Goal: Transaction & Acquisition: Purchase product/service

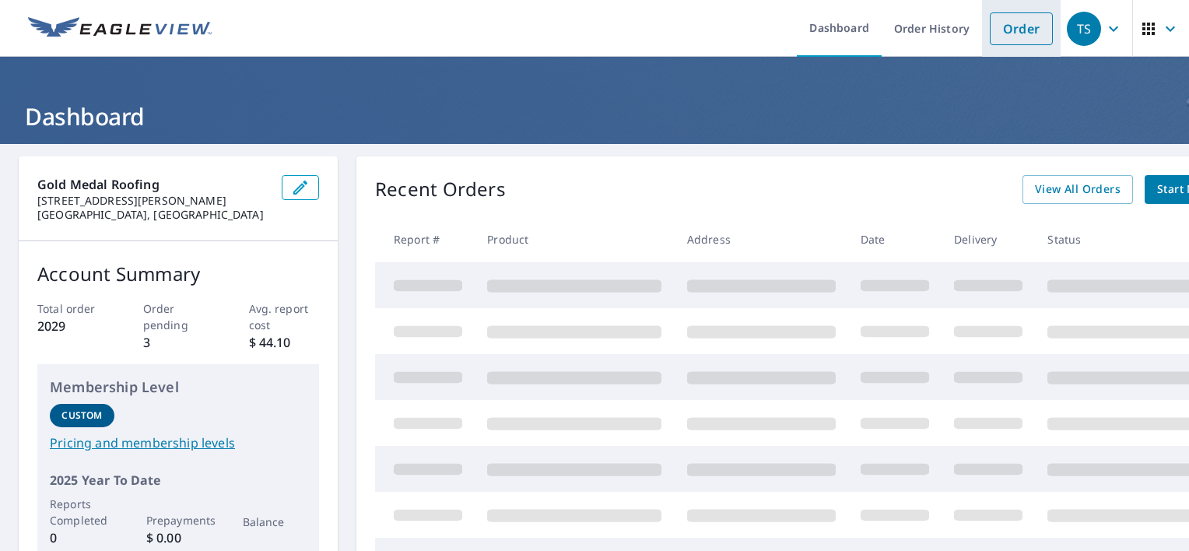
click at [994, 19] on link "Order" at bounding box center [1021, 28] width 63 height 33
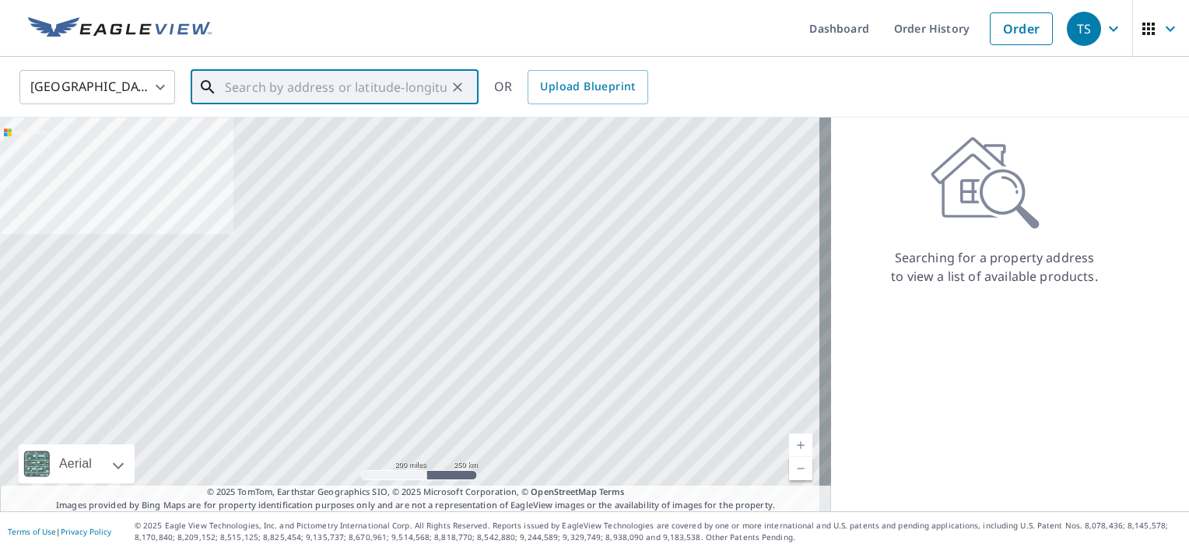
click at [328, 90] on input "text" at bounding box center [336, 87] width 222 height 44
paste input "[STREET_ADDRESS]"
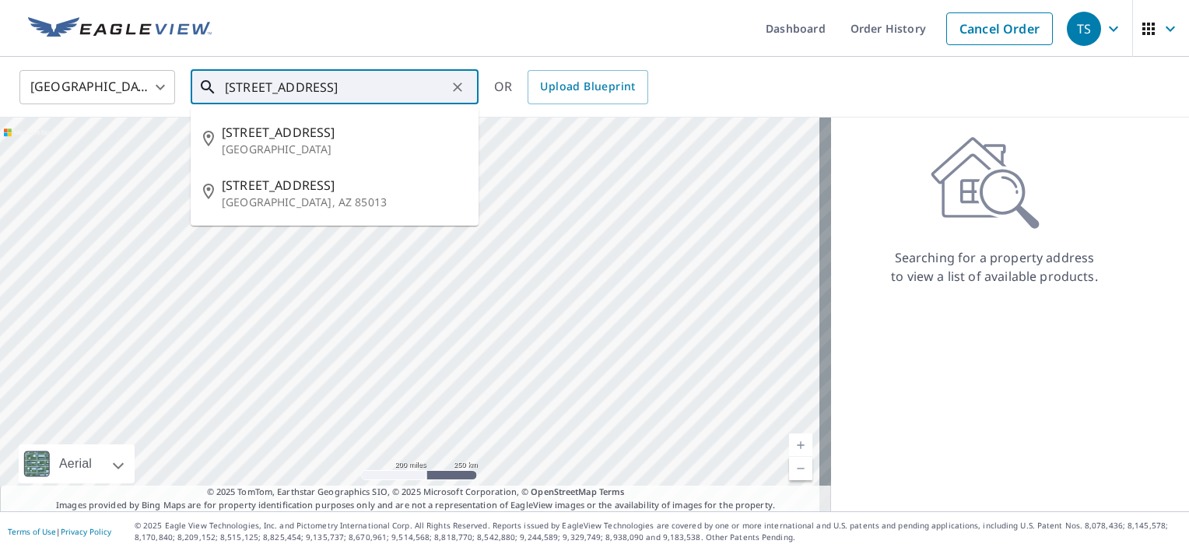
click at [377, 78] on input "[STREET_ADDRESS]" at bounding box center [336, 87] width 222 height 44
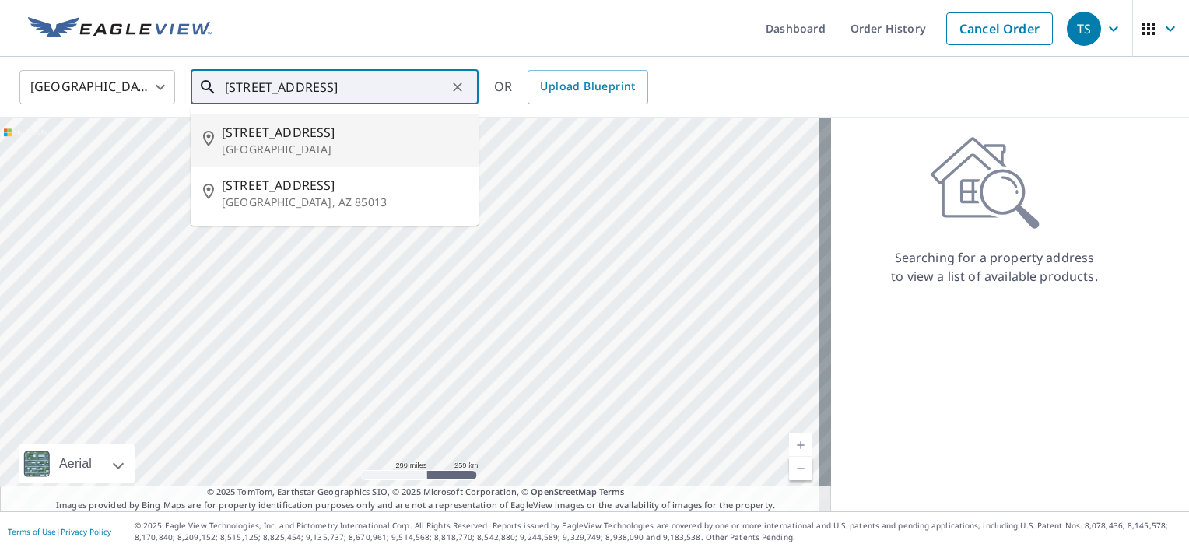
click at [355, 152] on p "[GEOGRAPHIC_DATA]" at bounding box center [344, 150] width 244 height 16
type input "[STREET_ADDRESS]"
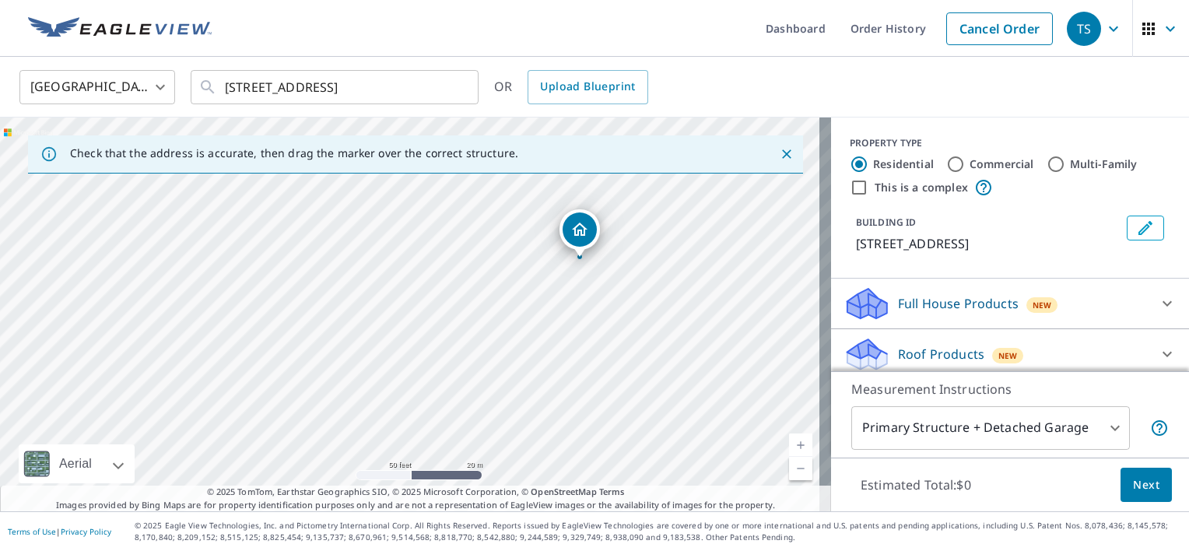
drag, startPoint x: 415, startPoint y: 313, endPoint x: 596, endPoint y: 256, distance: 189.2
click at [601, 250] on div "[STREET_ADDRESS]" at bounding box center [415, 314] width 831 height 394
click at [560, 242] on icon "Dropped pin, building 1, Residential property, 818 Piccadilly Rd Kalamazoo, MI …" at bounding box center [559, 234] width 19 height 19
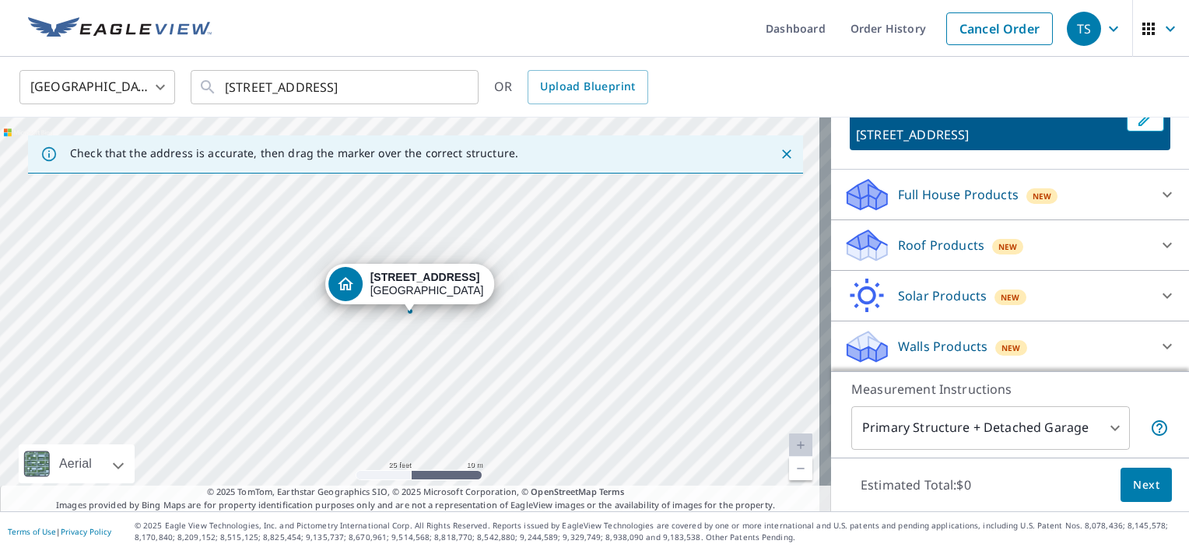
click at [940, 251] on p "Roof Products" at bounding box center [941, 245] width 86 height 19
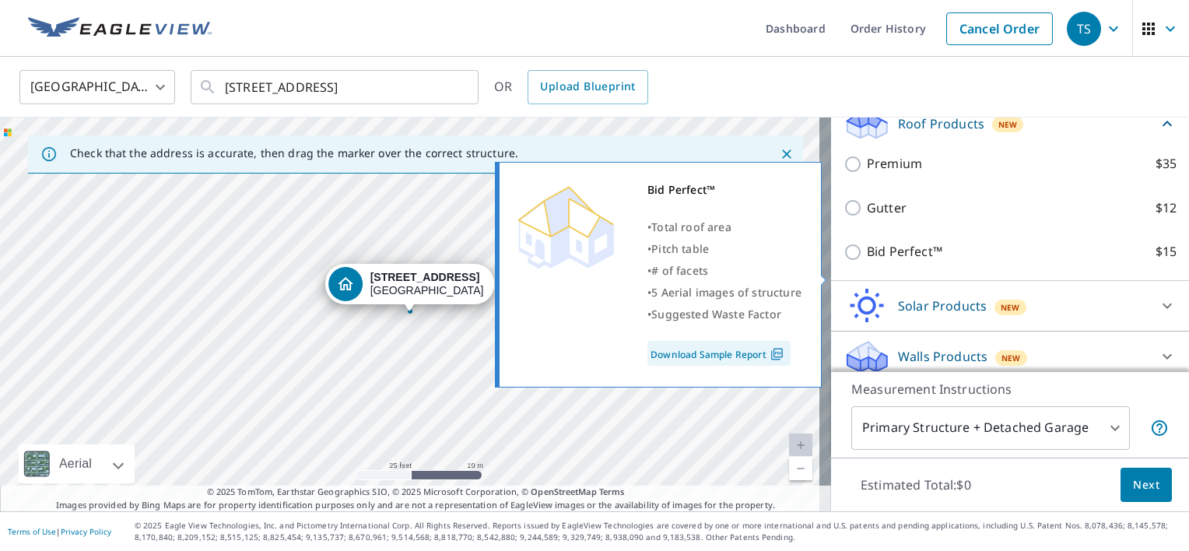
scroll to position [239, 0]
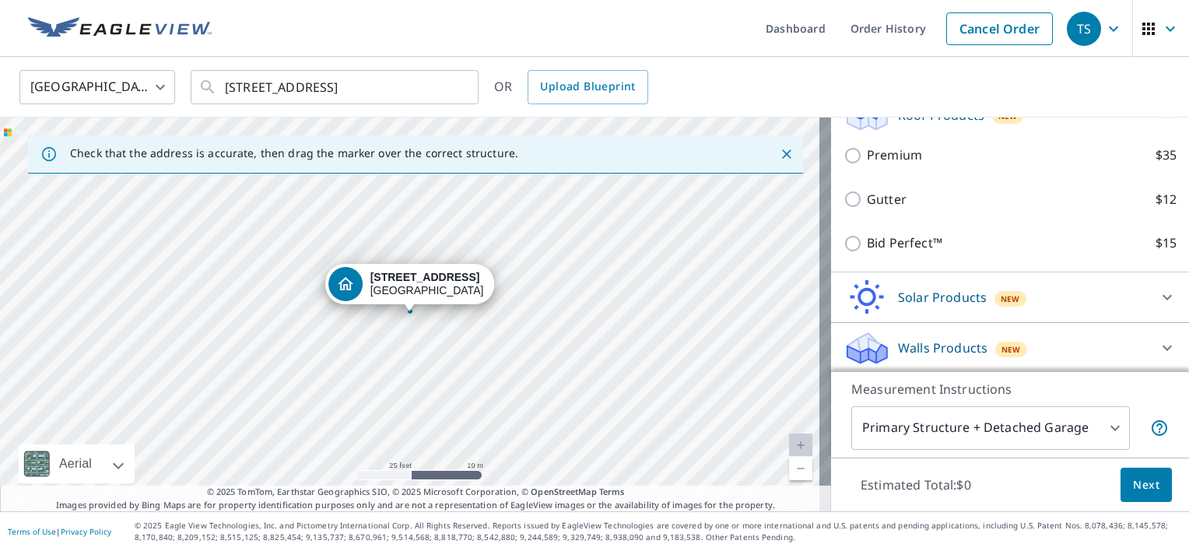
click at [896, 171] on div "Premium $35" at bounding box center [1009, 155] width 333 height 44
click at [881, 159] on p "Premium" at bounding box center [894, 154] width 55 height 19
click at [867, 159] on input "Premium $35" at bounding box center [854, 155] width 23 height 19
checkbox input "true"
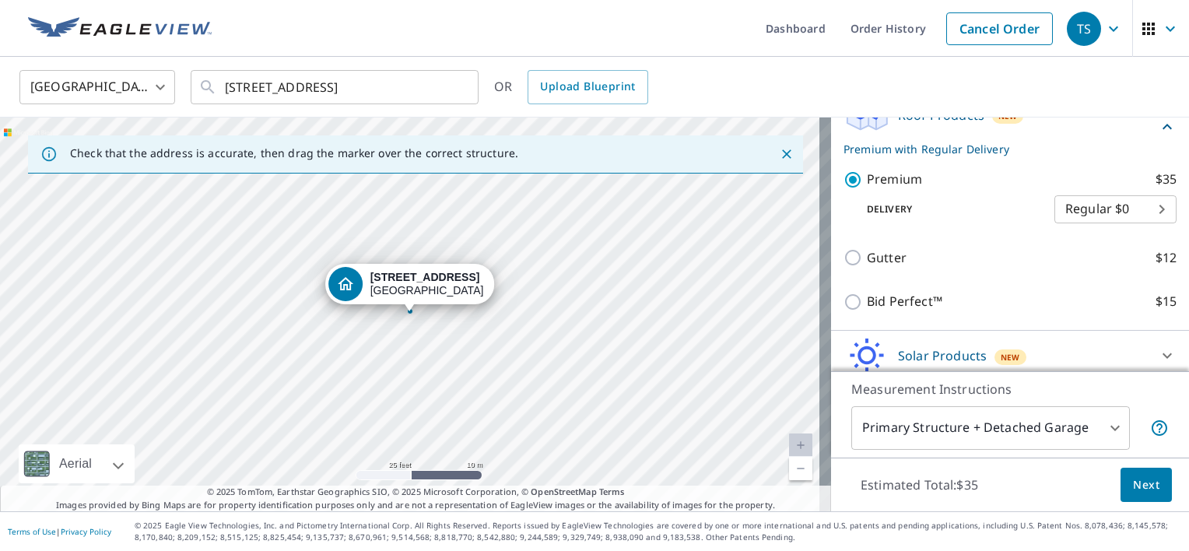
click at [1120, 475] on button "Next" at bounding box center [1145, 485] width 51 height 35
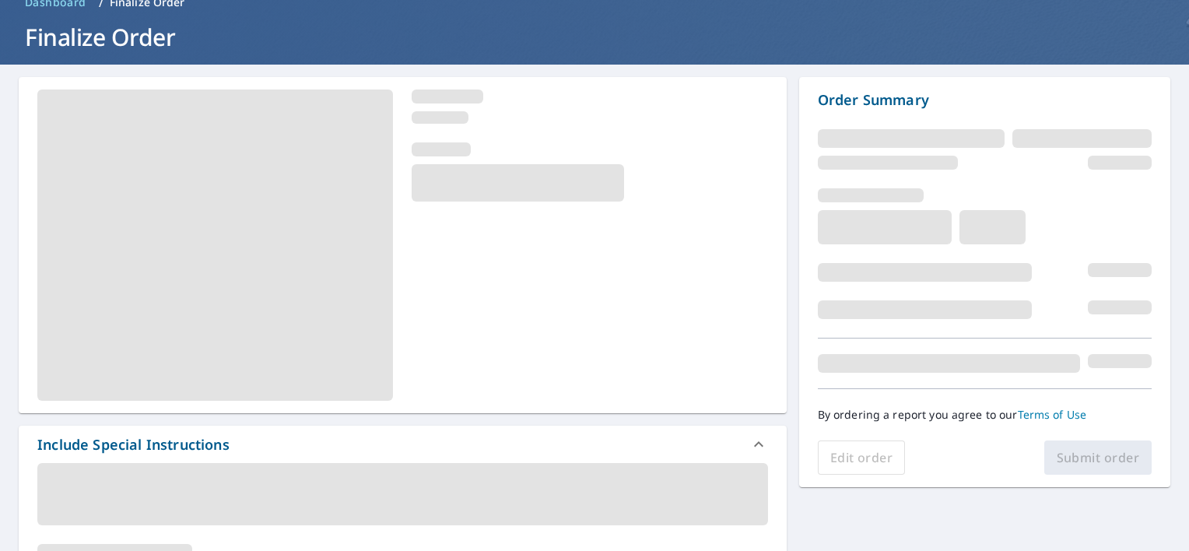
scroll to position [156, 0]
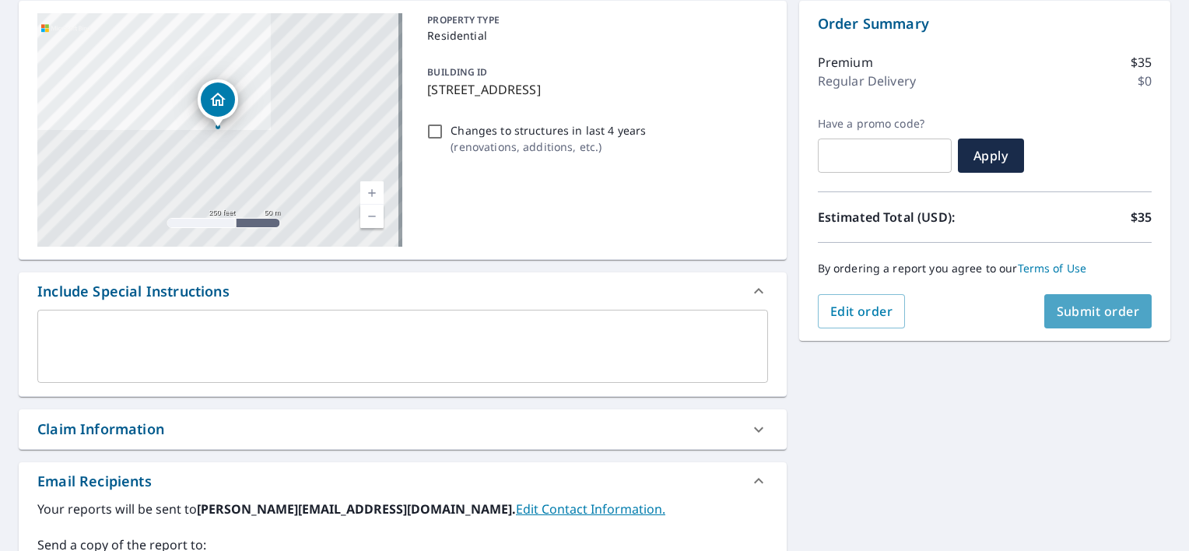
click at [1095, 325] on button "Submit order" at bounding box center [1098, 311] width 108 height 34
checkbox input "true"
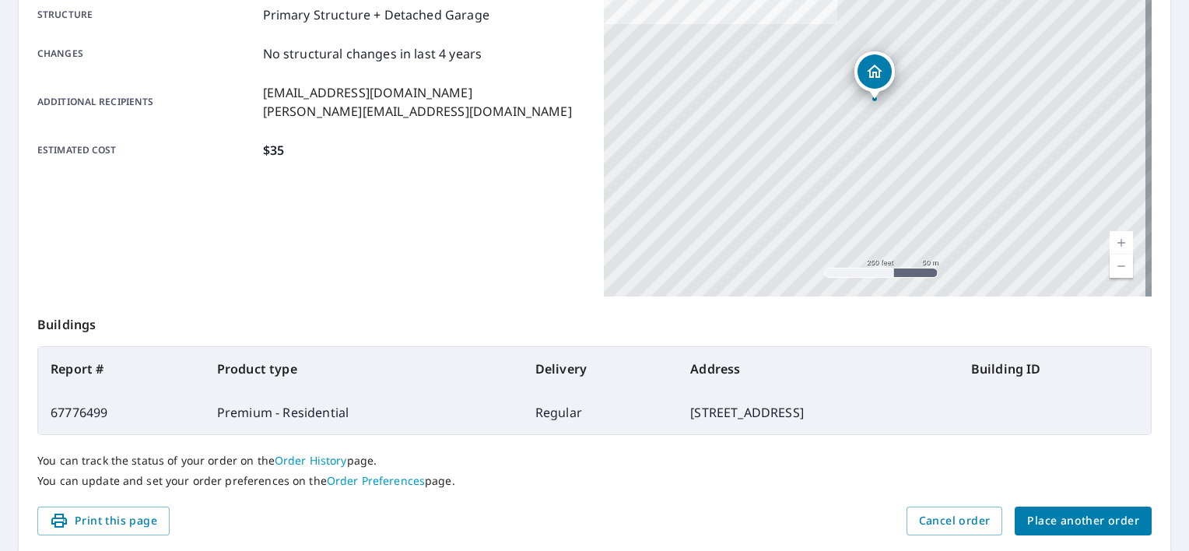
scroll to position [311, 0]
click at [1066, 506] on button "Place another order" at bounding box center [1083, 519] width 137 height 29
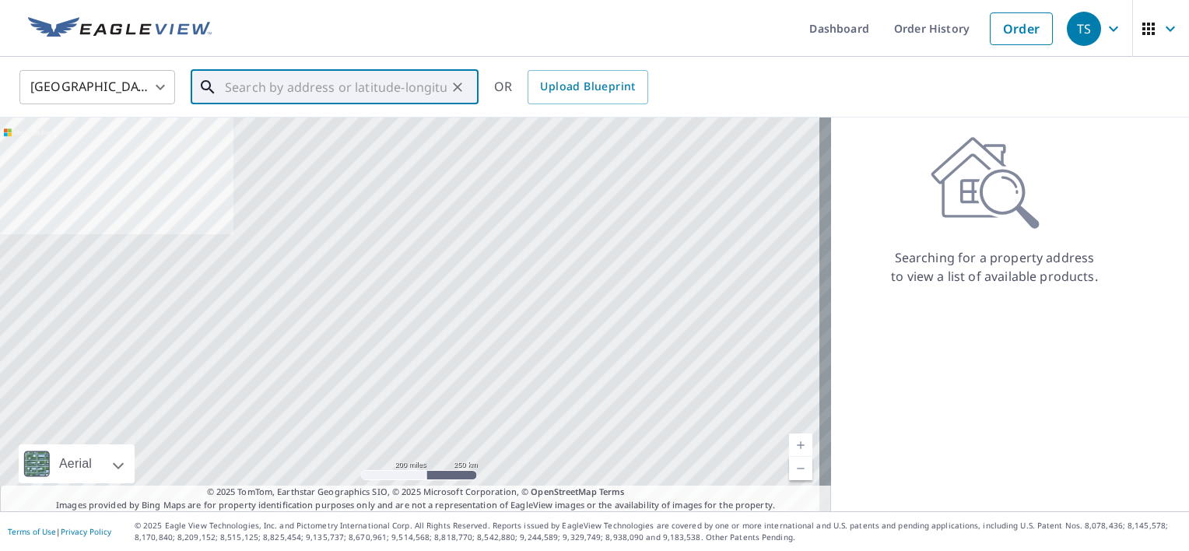
click at [268, 85] on input "text" at bounding box center [336, 87] width 222 height 44
paste input "[STREET_ADDRESS]"
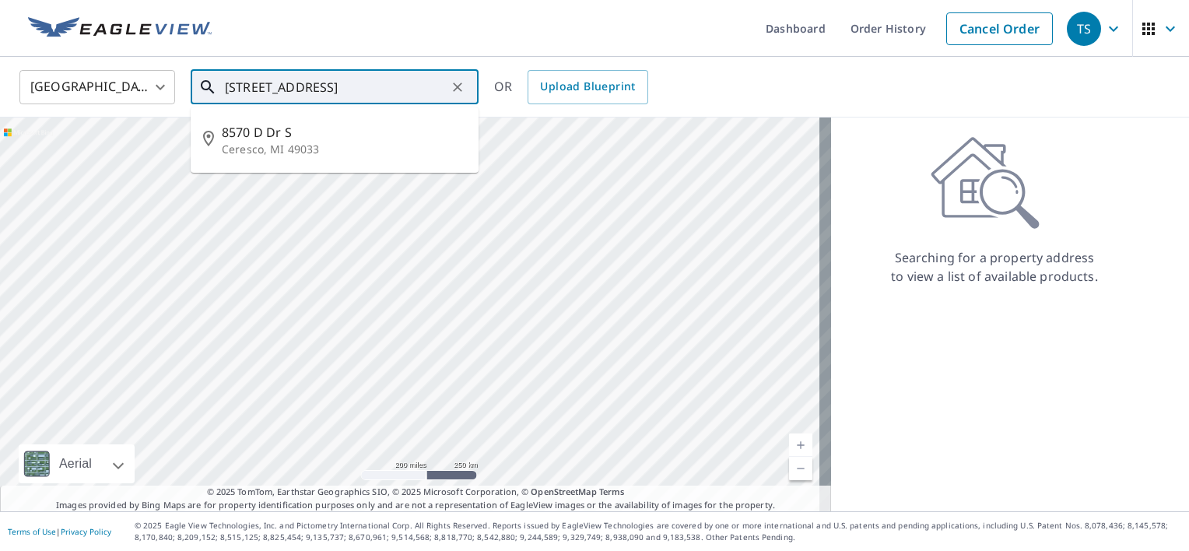
click at [356, 82] on input "[STREET_ADDRESS]" at bounding box center [336, 87] width 222 height 44
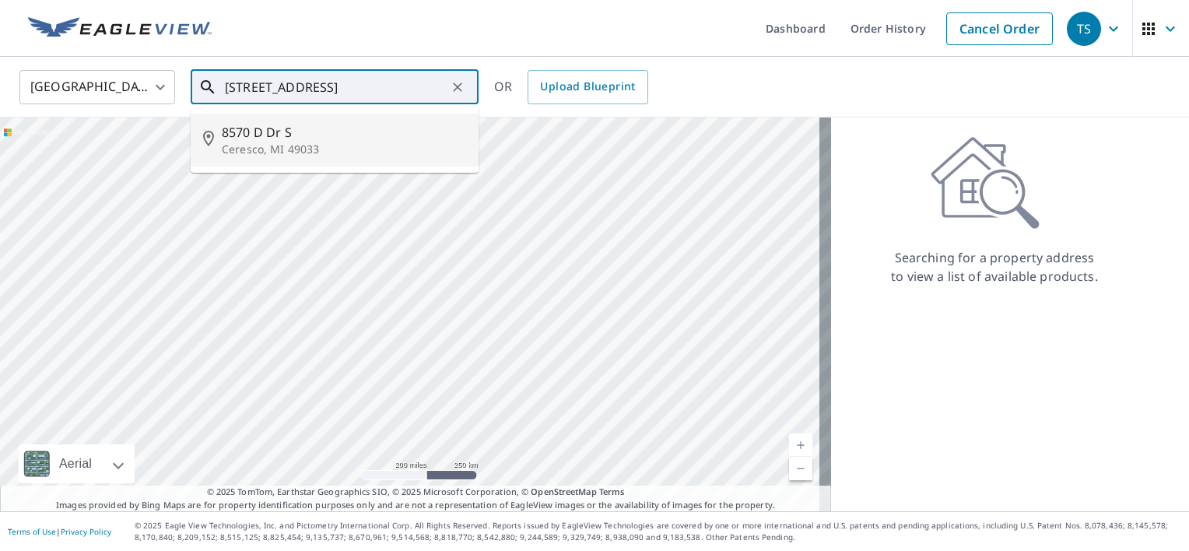
click at [331, 137] on span "8570 D Dr S" at bounding box center [344, 132] width 244 height 19
type input "[STREET_ADDRESS][PERSON_NAME]"
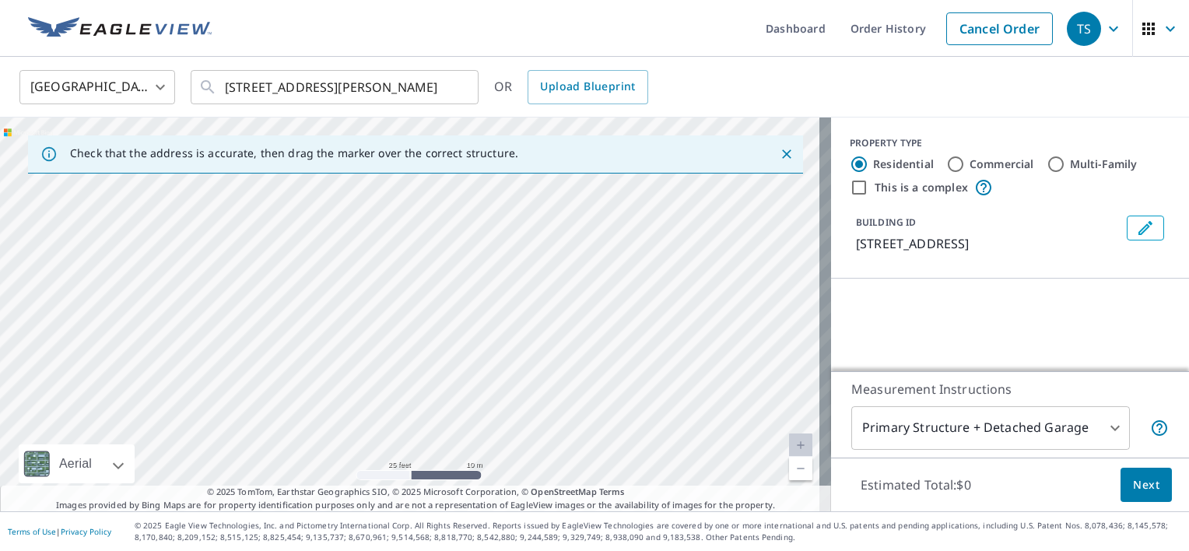
drag, startPoint x: 424, startPoint y: 371, endPoint x: 738, endPoint y: 138, distance: 390.4
click at [738, 138] on div "Check that the address is accurate, then drag the marker over the correct struc…" at bounding box center [415, 314] width 831 height 394
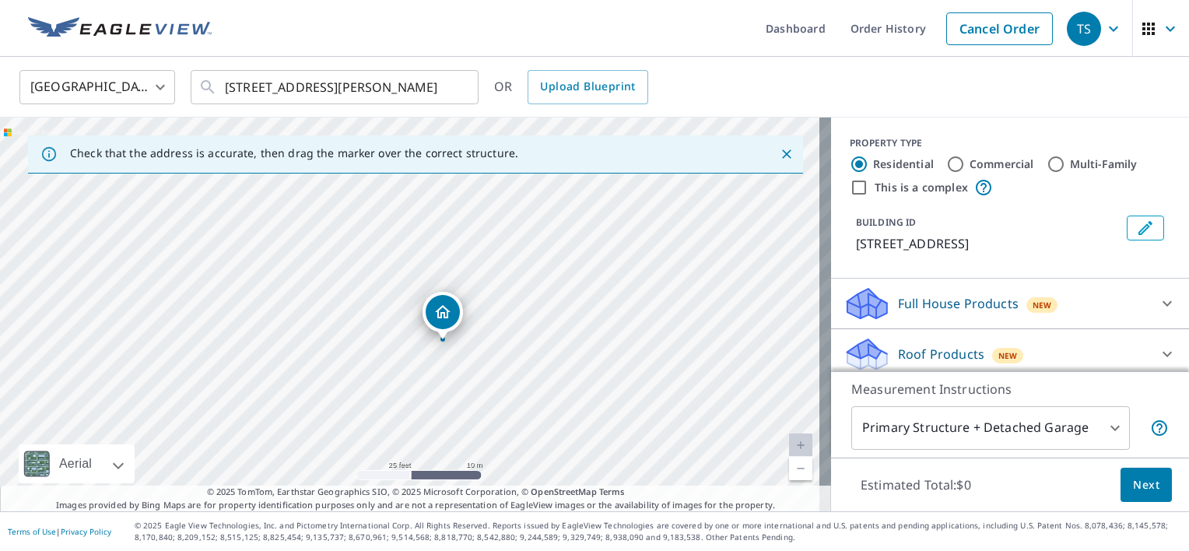
click at [677, 209] on div "[STREET_ADDRESS][PERSON_NAME]" at bounding box center [415, 314] width 831 height 394
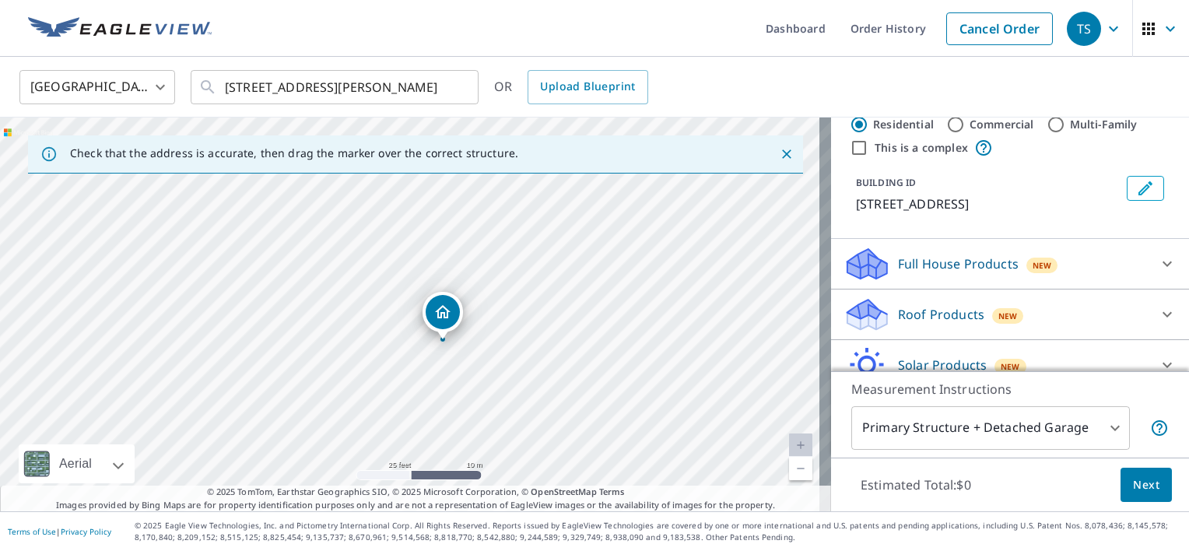
scroll to position [78, 0]
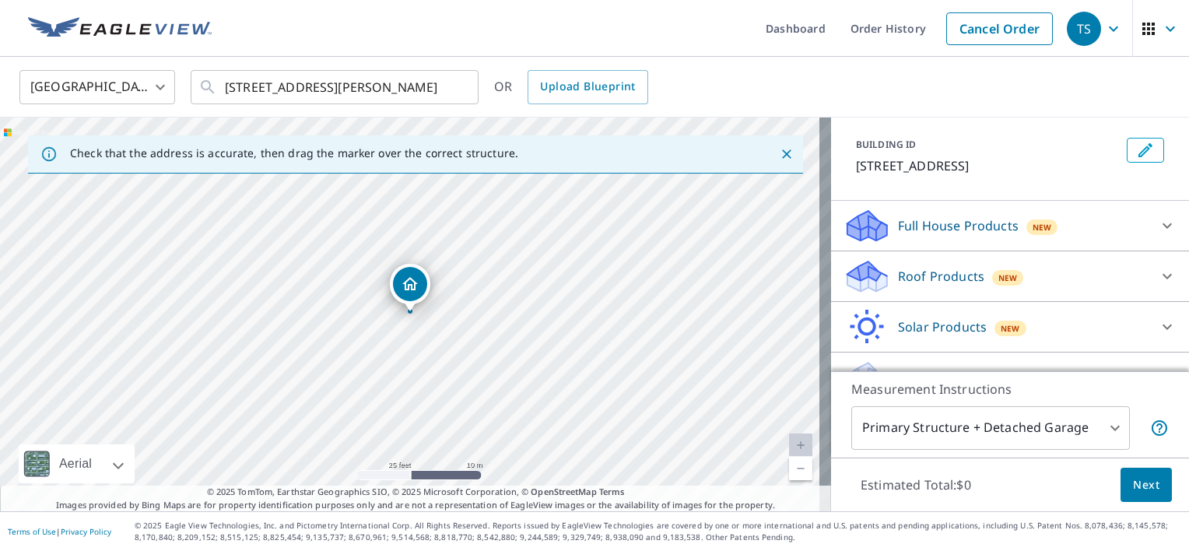
click at [410, 281] on icon "Dropped pin, building 1, Residential property, 8570 D Dr S Ceresco, MI 49033" at bounding box center [410, 284] width 19 height 19
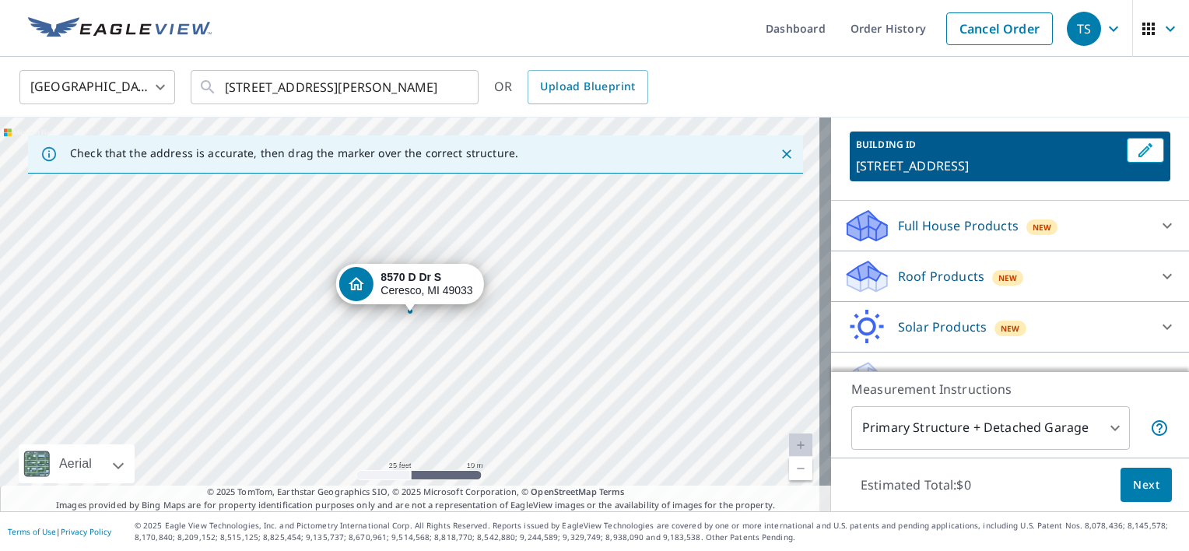
click at [953, 272] on p "Roof Products" at bounding box center [941, 276] width 86 height 19
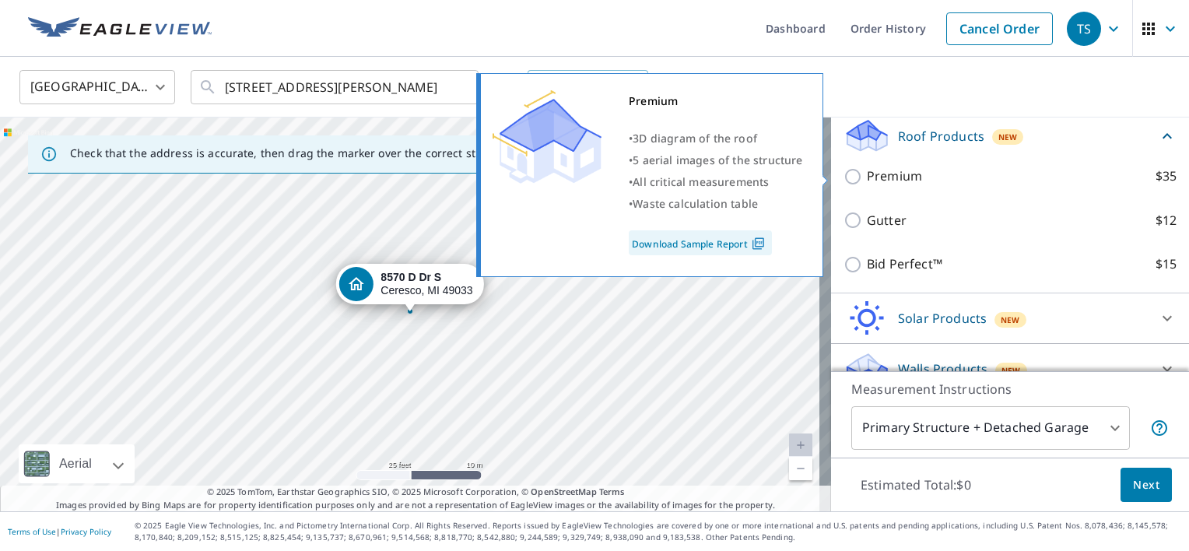
click at [899, 173] on p "Premium" at bounding box center [894, 175] width 55 height 19
click at [867, 173] on input "Premium $35" at bounding box center [854, 176] width 23 height 19
checkbox input "true"
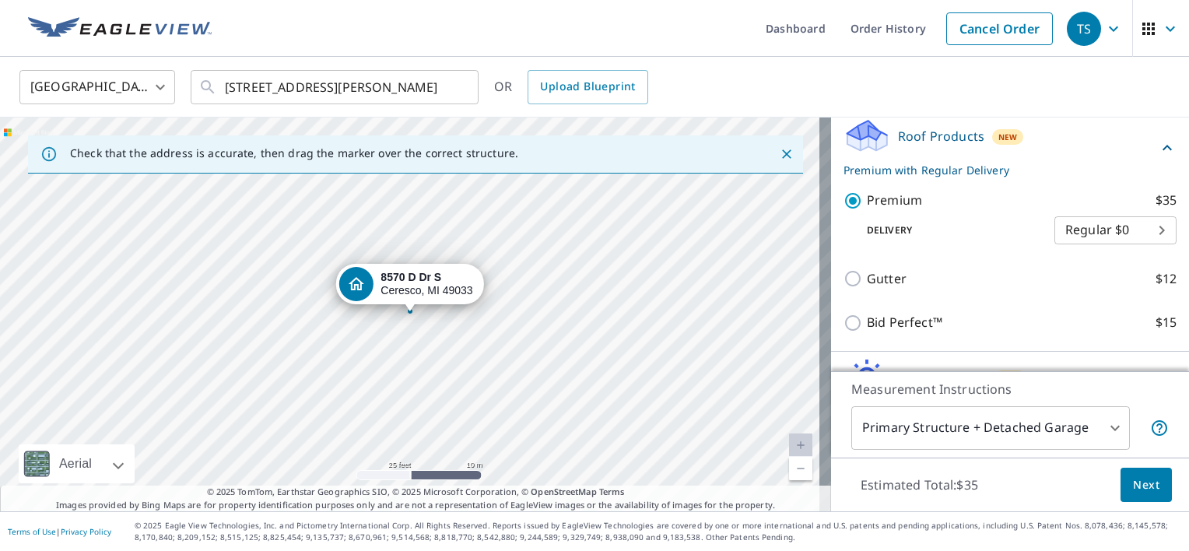
click at [1148, 479] on button "Next" at bounding box center [1145, 485] width 51 height 35
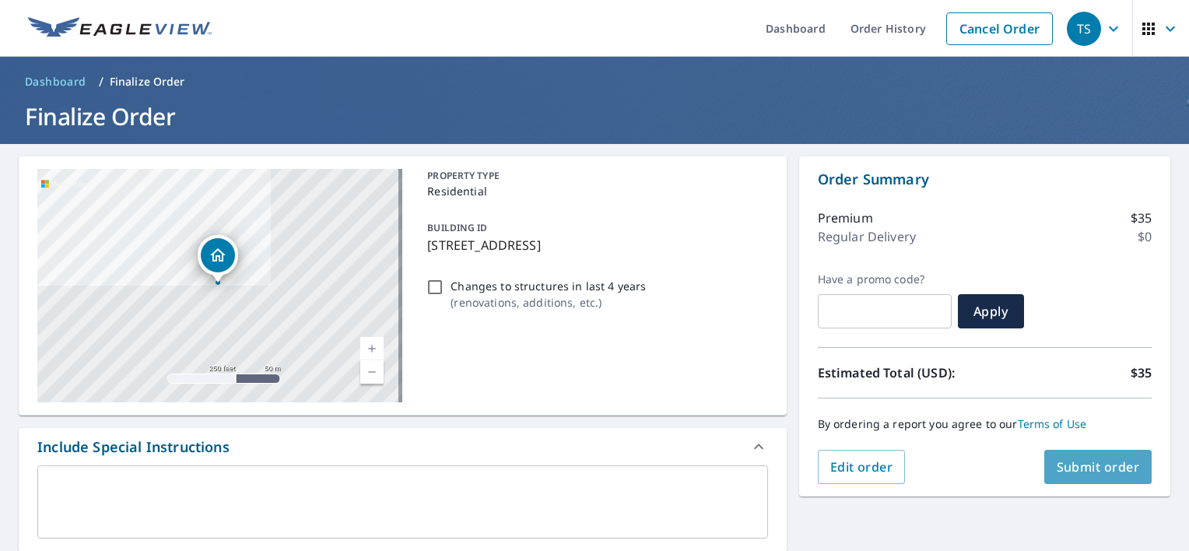
click at [1102, 467] on span "Submit order" at bounding box center [1098, 466] width 83 height 17
checkbox input "true"
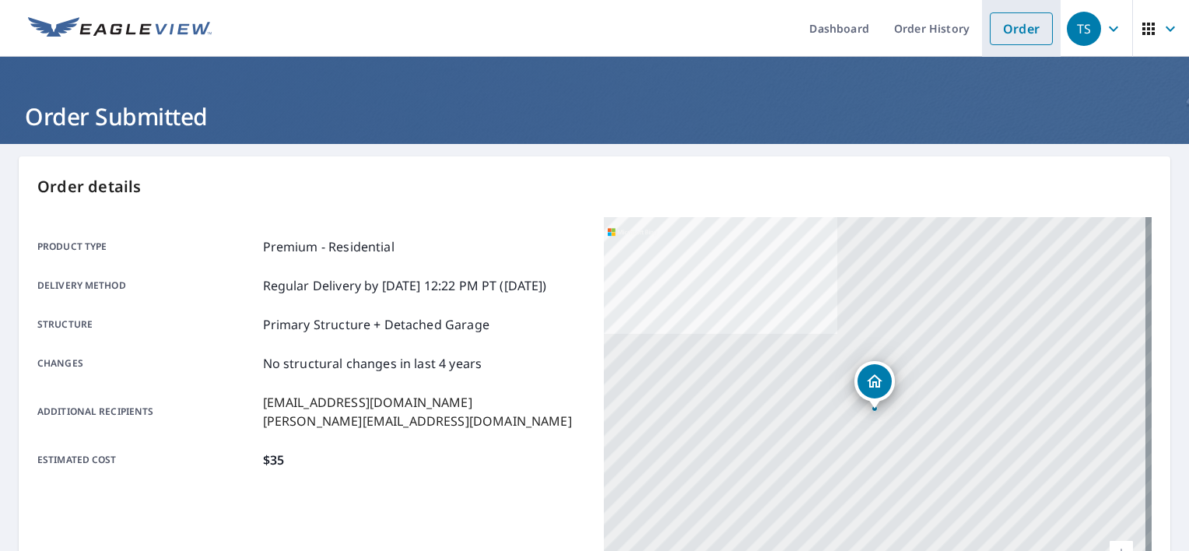
click at [1001, 18] on link "Order" at bounding box center [1021, 28] width 63 height 33
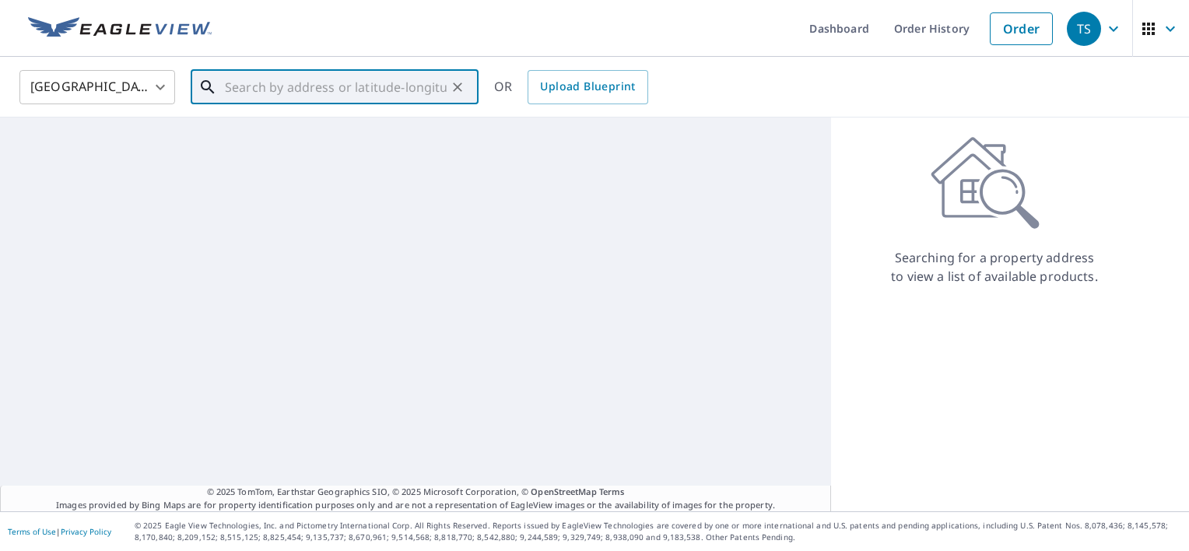
click at [327, 82] on input "text" at bounding box center [336, 87] width 222 height 44
paste input "[STREET_ADDRESS]"
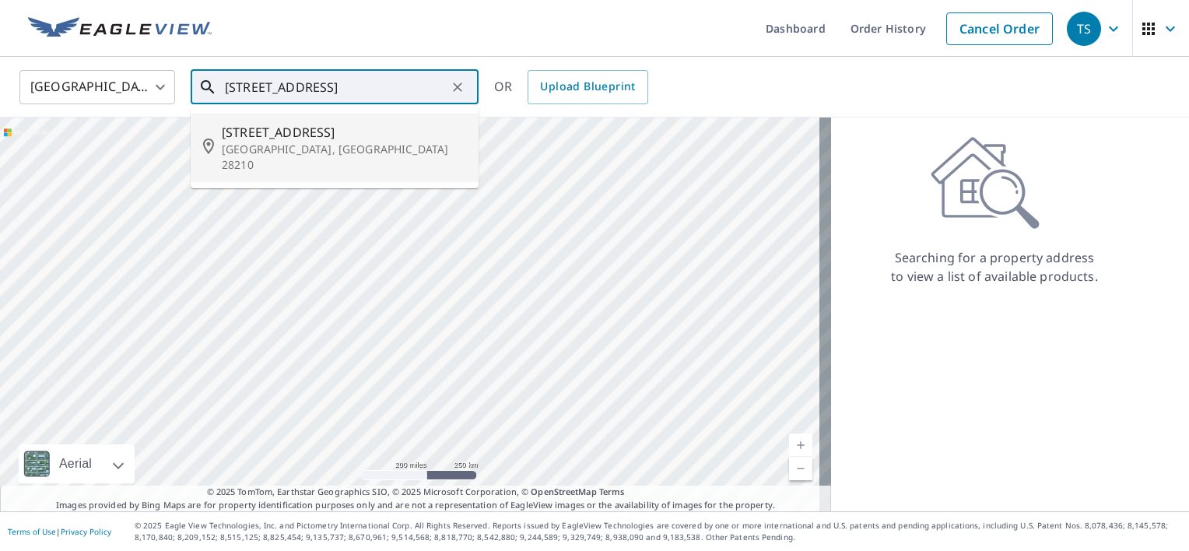
click at [328, 139] on span "[STREET_ADDRESS]" at bounding box center [344, 132] width 244 height 19
type input "[STREET_ADDRESS][PERSON_NAME]"
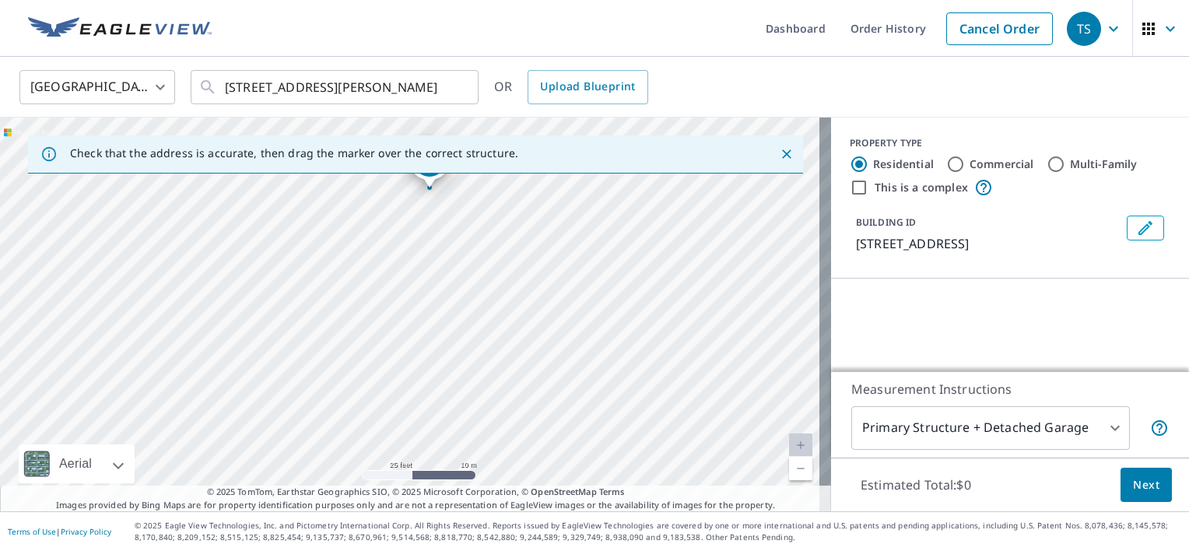
click at [429, 186] on div "Dropped pin, building 1, Residential property, 6715 Starcrest Dr Charlotte, NC …" at bounding box center [429, 180] width 20 height 16
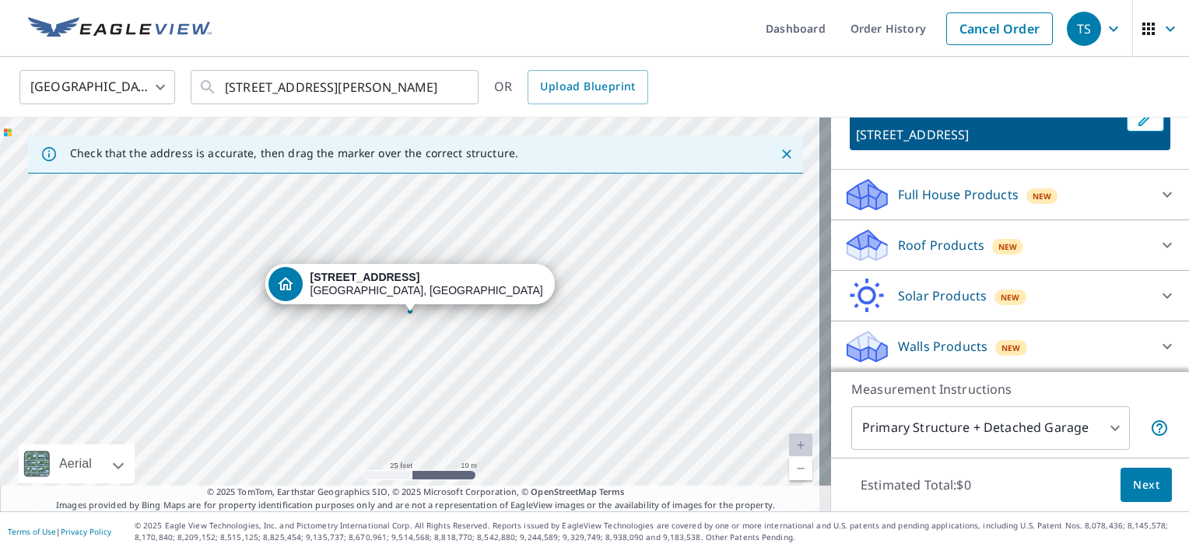
click at [945, 249] on p "Roof Products" at bounding box center [941, 245] width 86 height 19
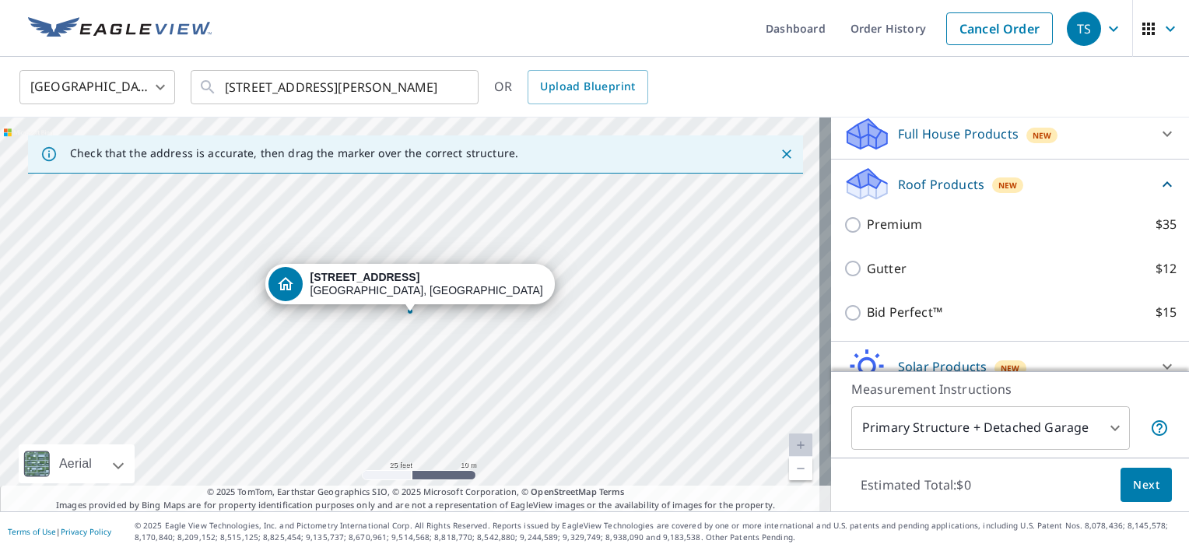
scroll to position [240, 0]
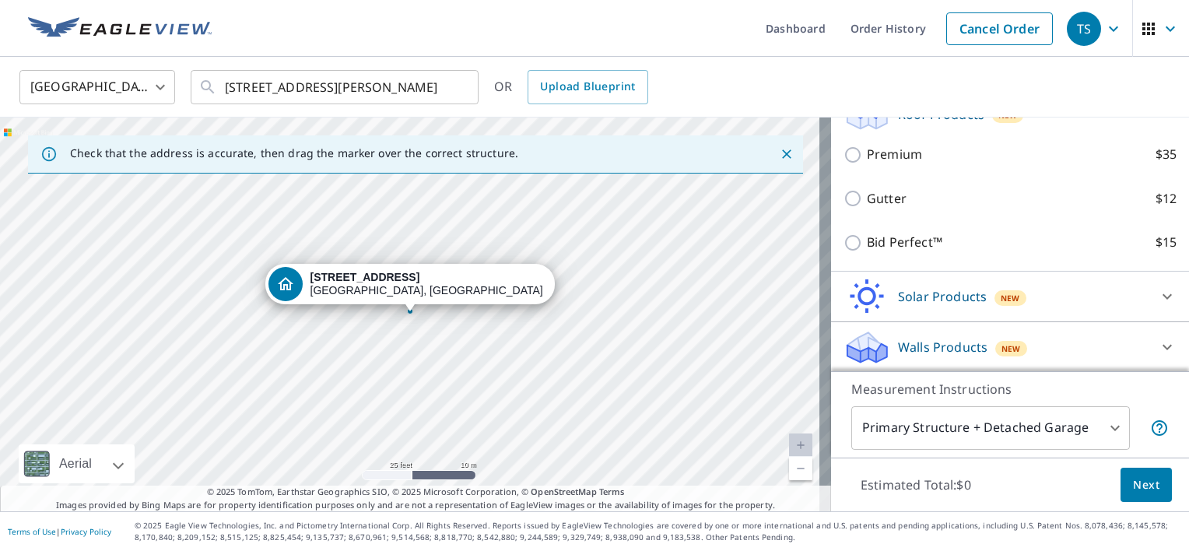
click at [888, 165] on div "Premium $35" at bounding box center [1009, 154] width 333 height 44
click at [867, 152] on p "Premium" at bounding box center [894, 154] width 55 height 19
click at [858, 152] on input "Premium $35" at bounding box center [854, 154] width 23 height 19
checkbox input "true"
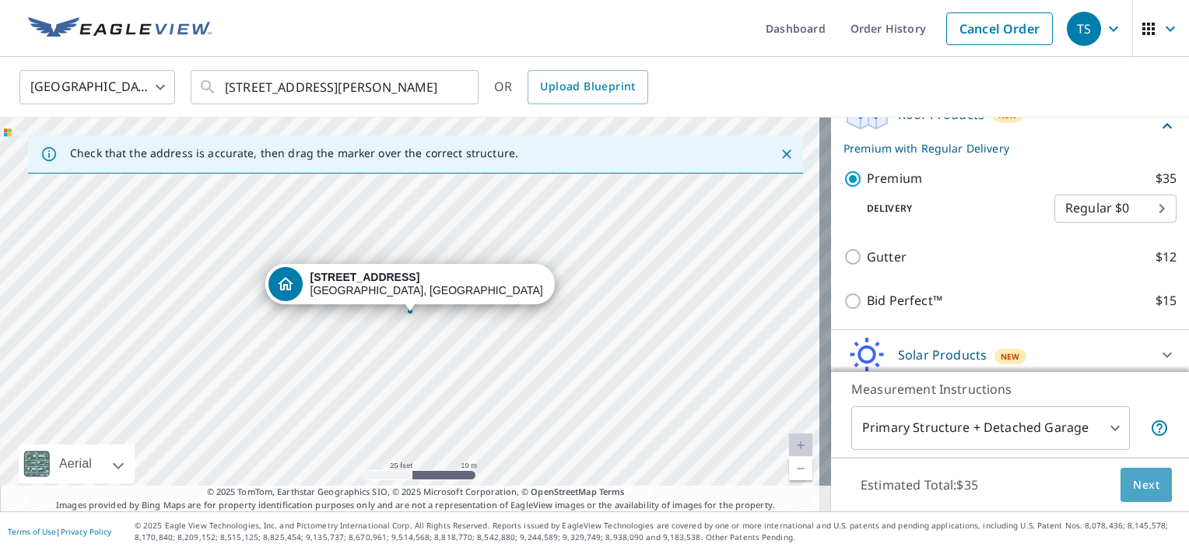
click at [1133, 478] on span "Next" at bounding box center [1146, 484] width 26 height 19
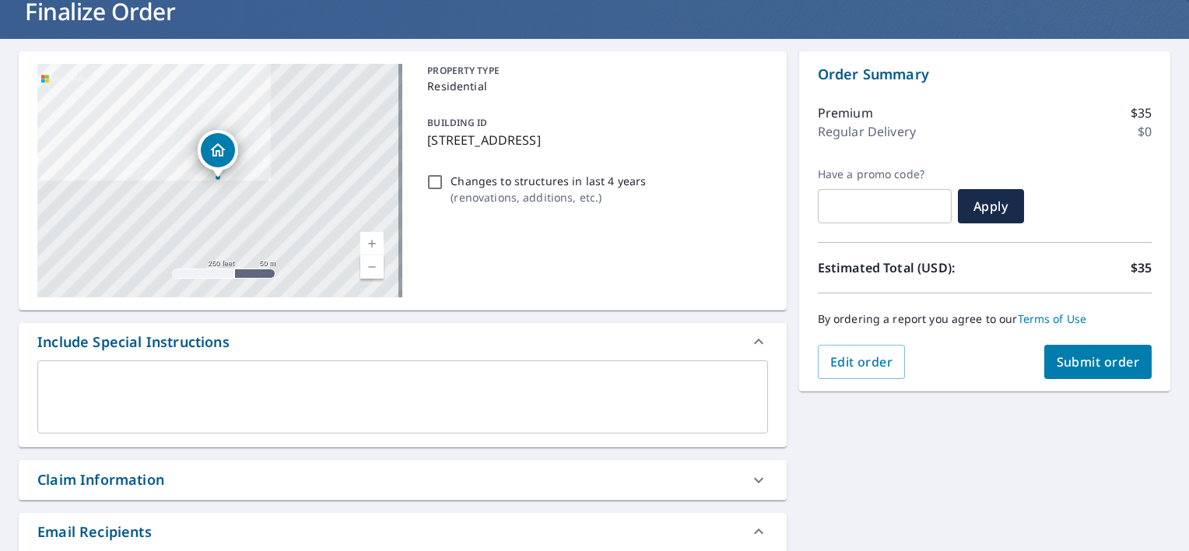
scroll to position [78, 0]
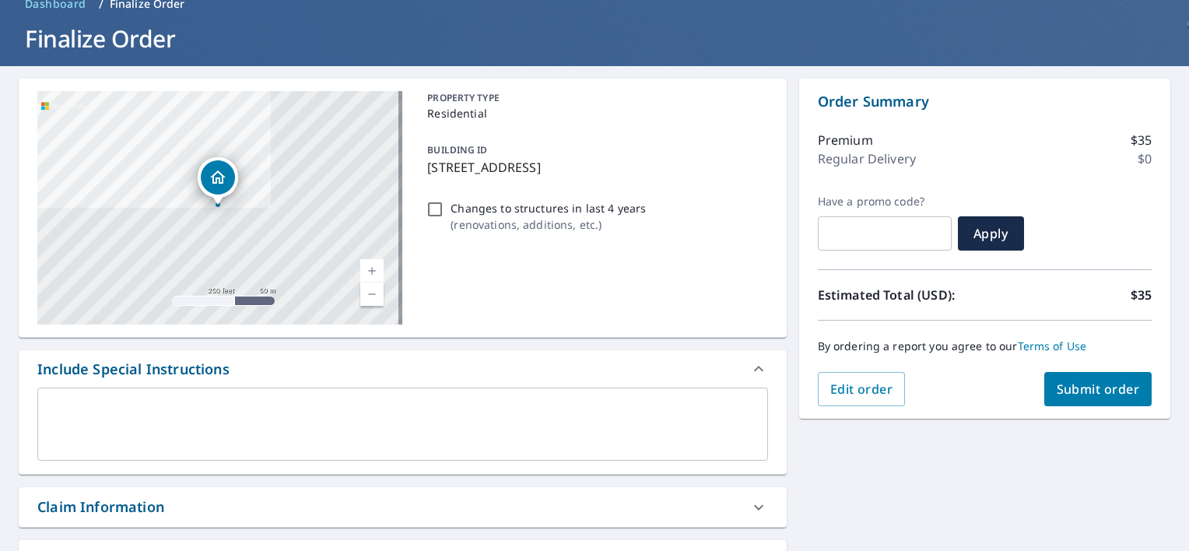
click at [1091, 386] on span "Submit order" at bounding box center [1098, 388] width 83 height 17
checkbox input "true"
